Goal: Information Seeking & Learning: Learn about a topic

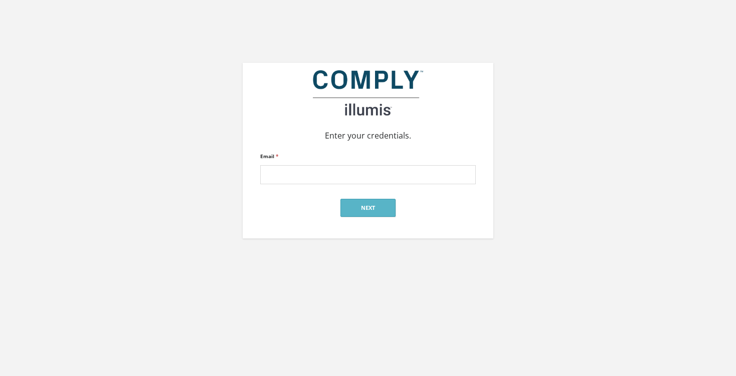
type input "[EMAIL_ADDRESS][DOMAIN_NAME]"
click at [363, 210] on button "Next" at bounding box center [368, 208] width 55 height 18
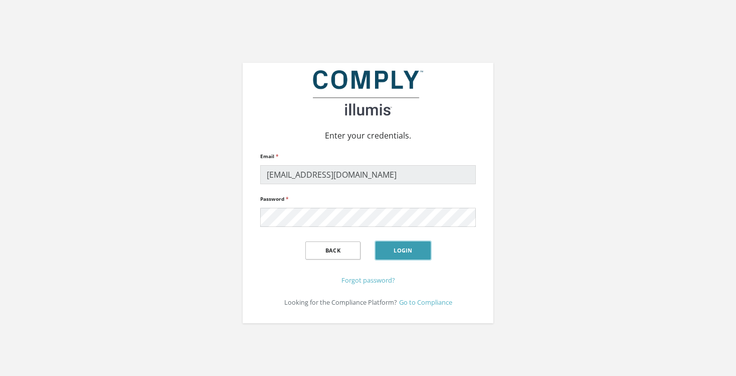
click at [400, 252] on button "Login" at bounding box center [403, 250] width 55 height 18
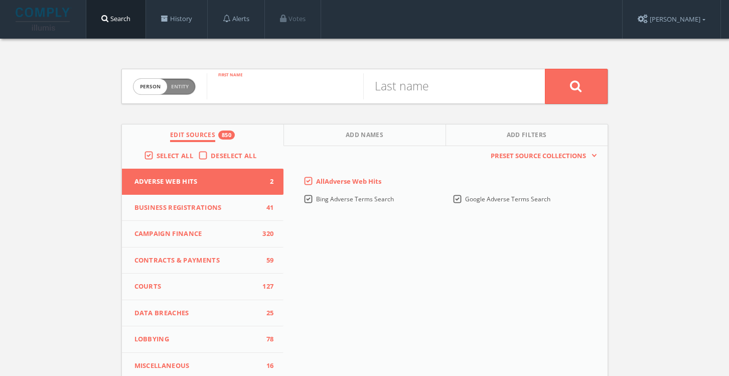
click at [251, 90] on input "text" at bounding box center [285, 86] width 156 height 26
type input "[PERSON_NAME]"
click at [545, 69] on button at bounding box center [576, 86] width 63 height 35
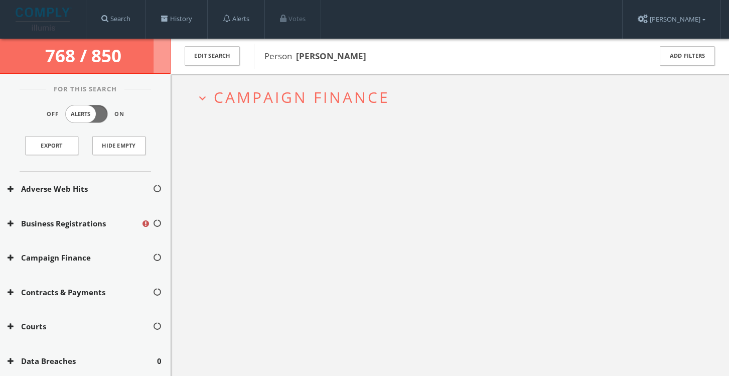
click at [261, 98] on span "Campaign Finance" at bounding box center [302, 97] width 176 height 21
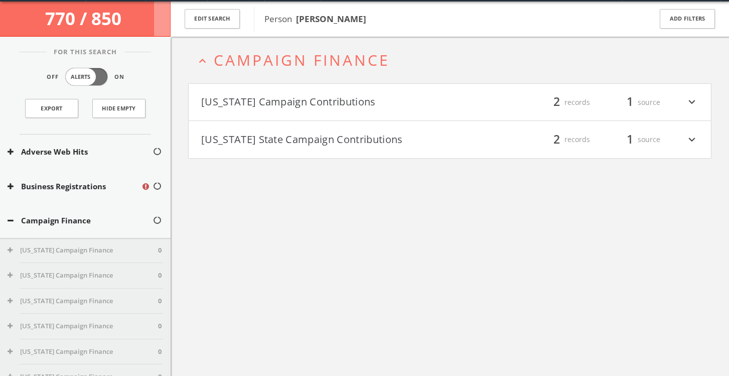
scroll to position [39, 0]
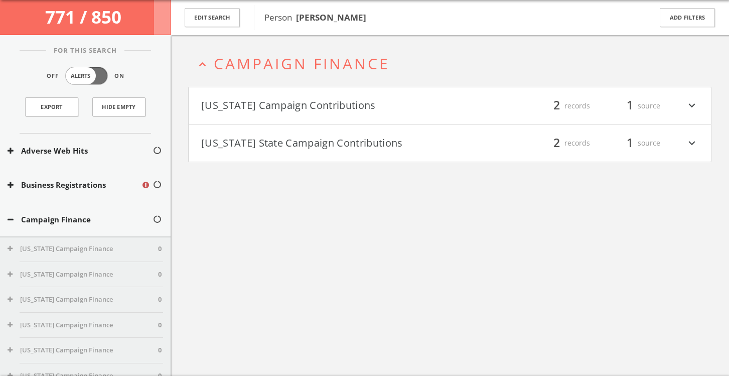
click at [264, 144] on button "Maryland State Campaign Contributions" at bounding box center [325, 142] width 249 height 17
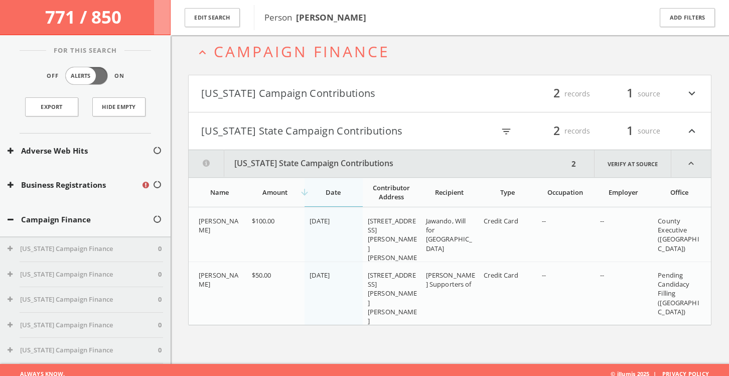
scroll to position [59, 0]
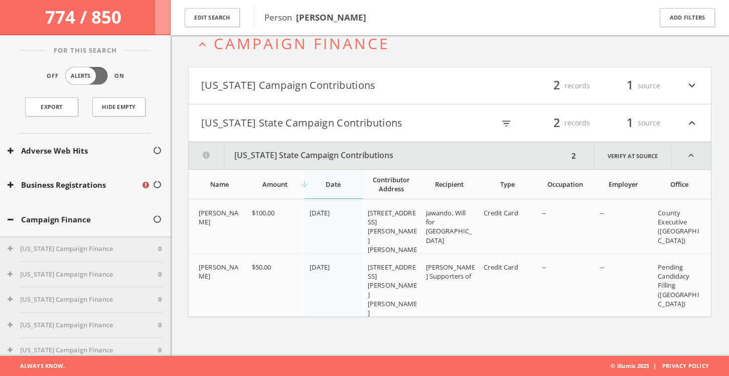
click at [276, 91] on button "District of Columbia Campaign Contributions" at bounding box center [325, 85] width 249 height 17
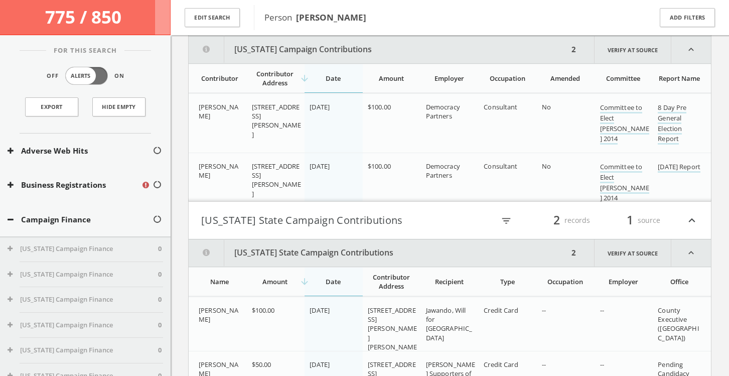
scroll to position [128, 0]
